Goal: Information Seeking & Learning: Learn about a topic

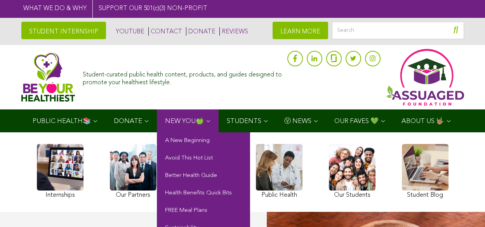
click at [186, 120] on span "NEW YOU🍏" at bounding box center [184, 121] width 39 height 7
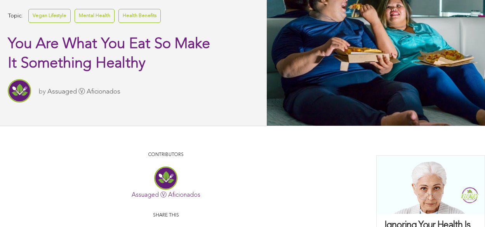
scroll to position [218, 0]
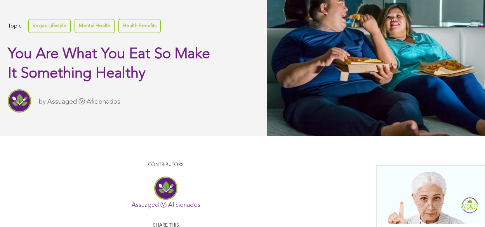
click at [84, 101] on link "Assuaged Ⓥ Aficionados" at bounding box center [83, 102] width 73 height 7
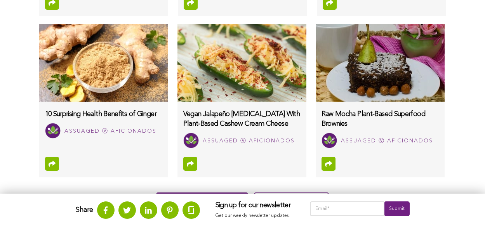
scroll to position [724, 0]
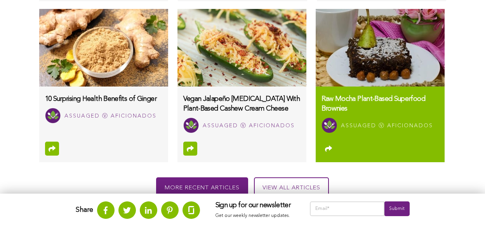
click at [380, 112] on h3 "Raw Mocha Plant-Based Superfood Brownies" at bounding box center [380, 103] width 117 height 19
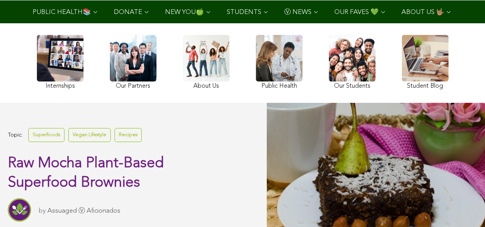
scroll to position [130, 0]
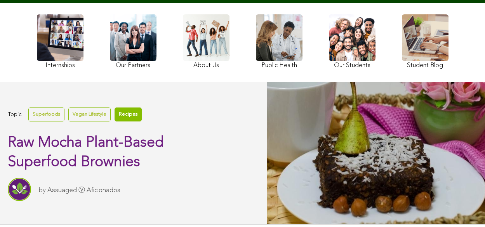
click at [126, 114] on link "Recipes" at bounding box center [128, 115] width 27 height 14
